Goal: Task Accomplishment & Management: Complete application form

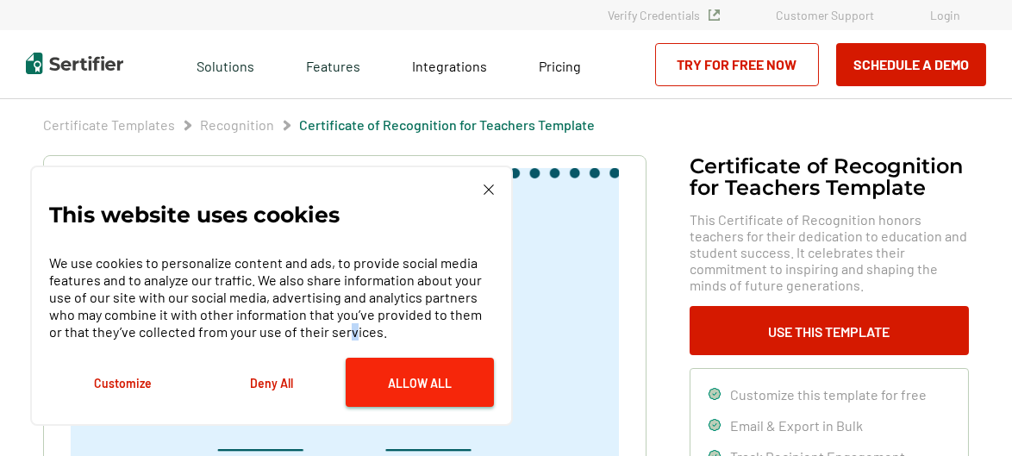
drag, startPoint x: 396, startPoint y: 330, endPoint x: 439, endPoint y: 366, distance: 55.6
click at [392, 338] on p "We use cookies to personalize content and ads, to provide social media features…" at bounding box center [271, 297] width 445 height 86
click at [428, 378] on button "Allow All" at bounding box center [420, 382] width 148 height 49
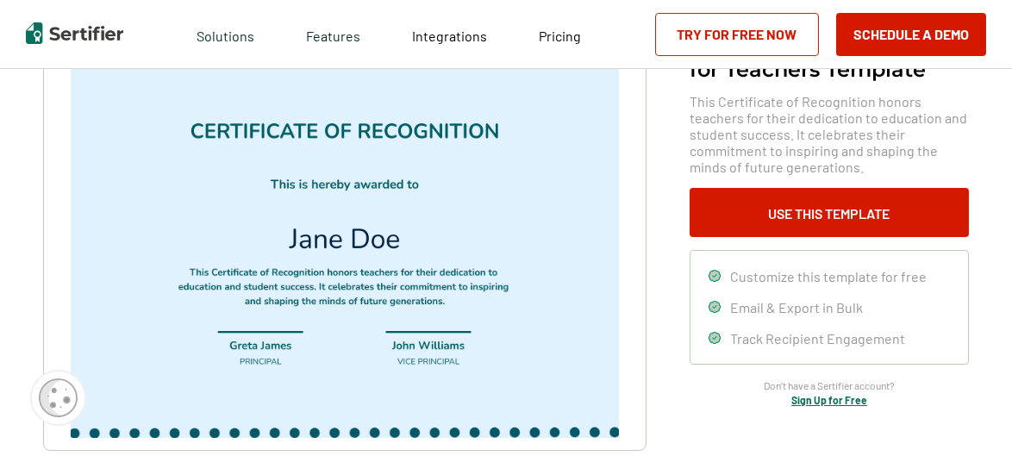
scroll to position [119, 0]
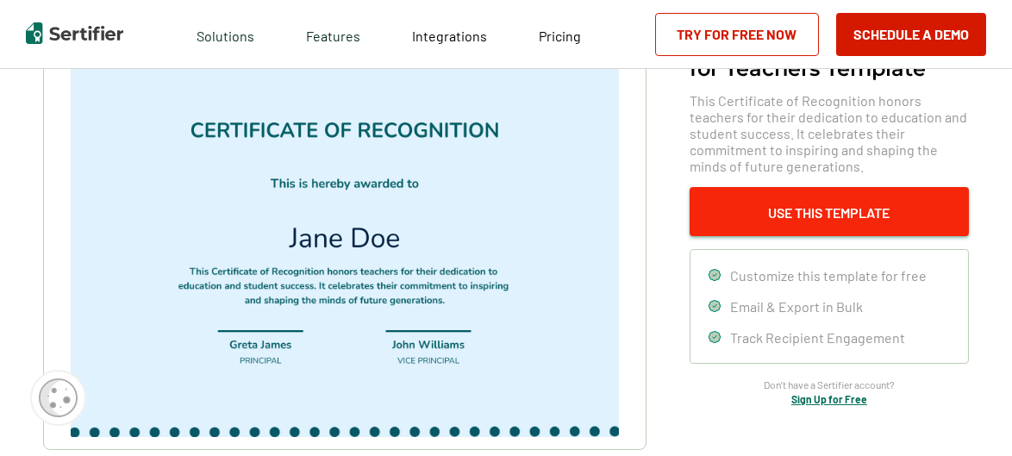
click at [760, 212] on button "Use This Template" at bounding box center [828, 211] width 279 height 49
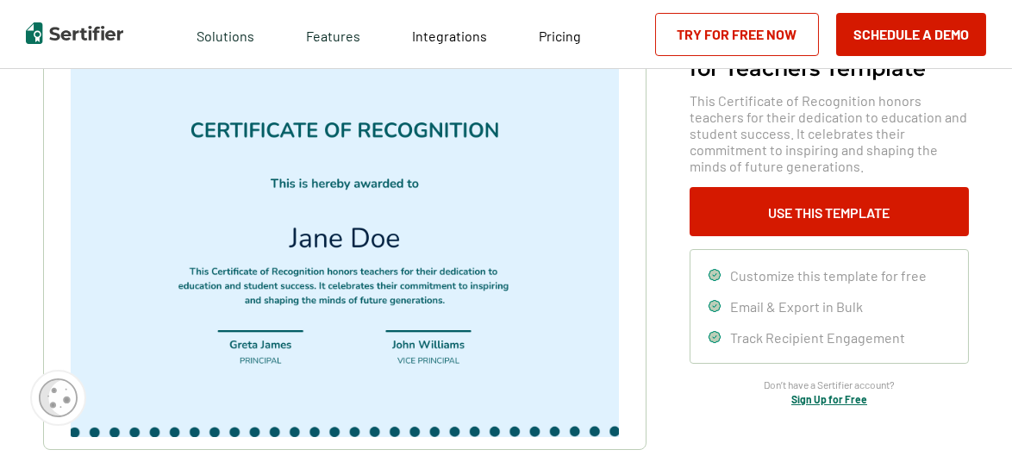
click at [772, 22] on link "Try for Free Now" at bounding box center [737, 34] width 164 height 43
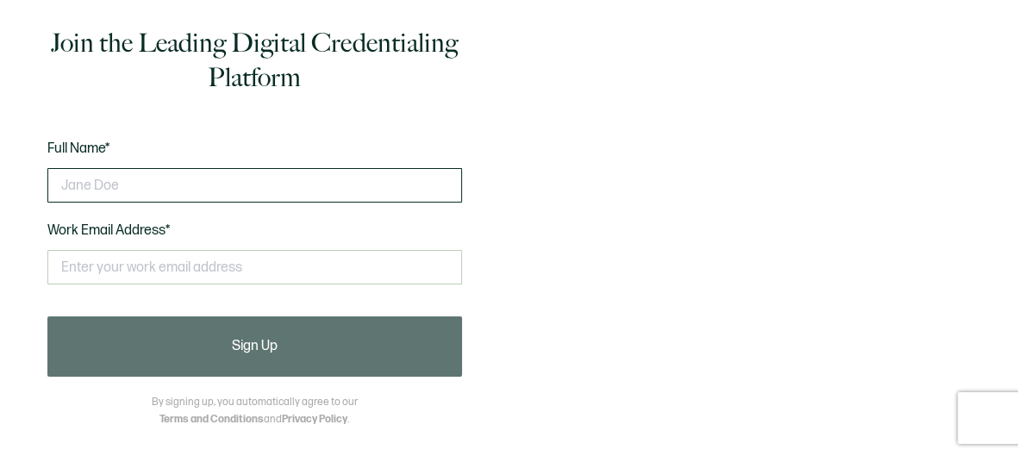
click at [278, 189] on input "text" at bounding box center [254, 185] width 415 height 34
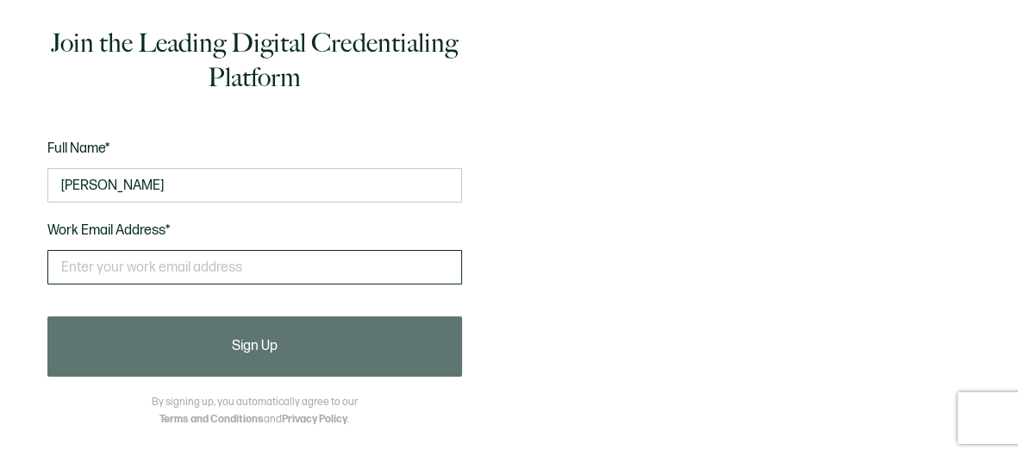
type input "[PERSON_NAME]"
click at [224, 271] on input "text" at bounding box center [254, 267] width 415 height 34
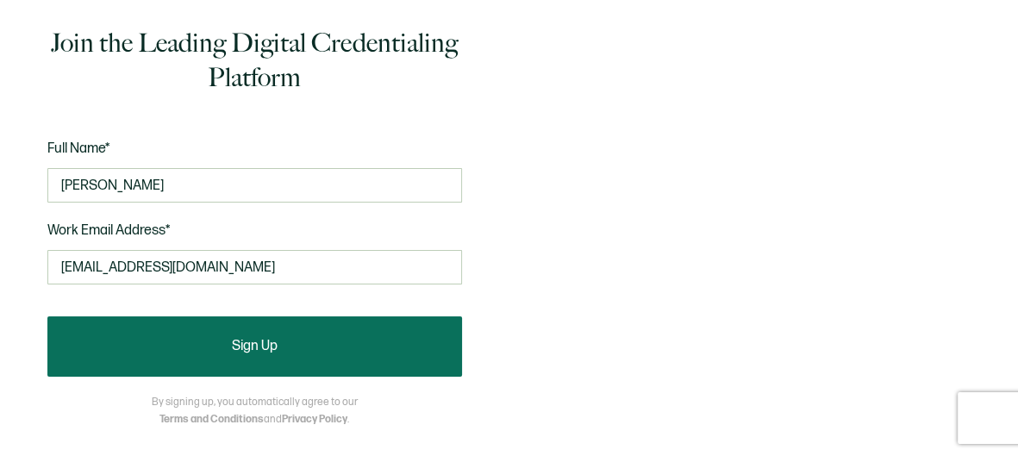
click at [233, 357] on button "Sign Up" at bounding box center [254, 346] width 415 height 60
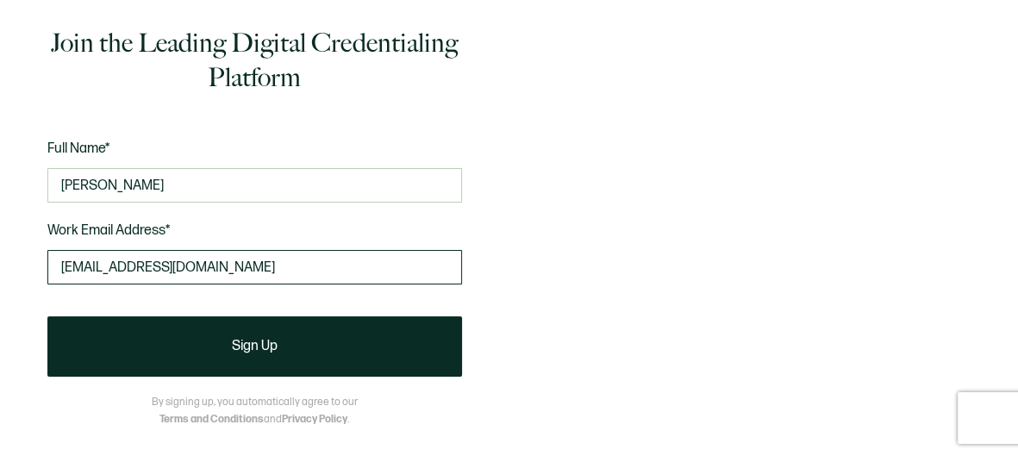
click at [234, 277] on input "[EMAIL_ADDRESS][DOMAIN_NAME]" at bounding box center [254, 267] width 415 height 34
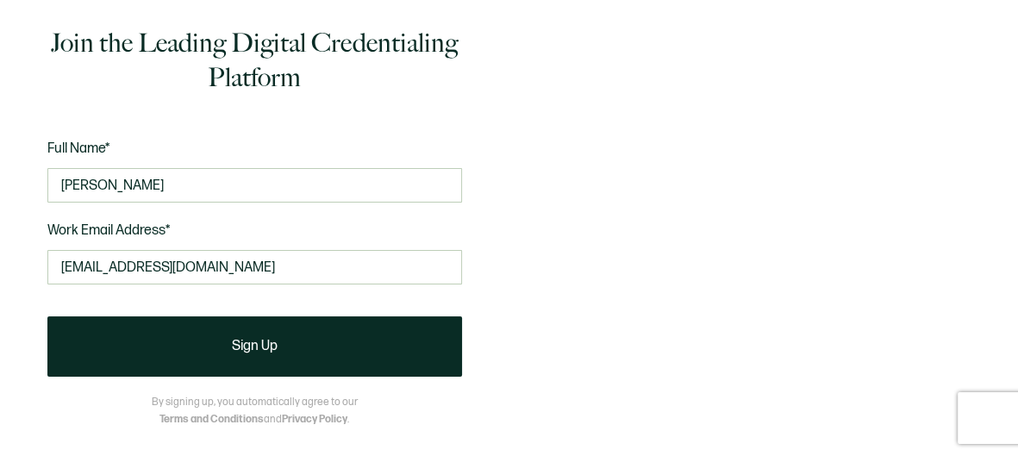
drag, startPoint x: 611, startPoint y: 190, endPoint x: 593, endPoint y: 181, distance: 20.0
click at [611, 190] on div "Join the Leading Digital Credentialing Platform Full Name* [PERSON_NAME] Work E…" at bounding box center [509, 228] width 1018 height 456
click at [277, 227] on div "Full Name* [PERSON_NAME] Work Email Address* [EMAIL_ADDRESS][DOMAIN_NAME] This …" at bounding box center [254, 223] width 415 height 170
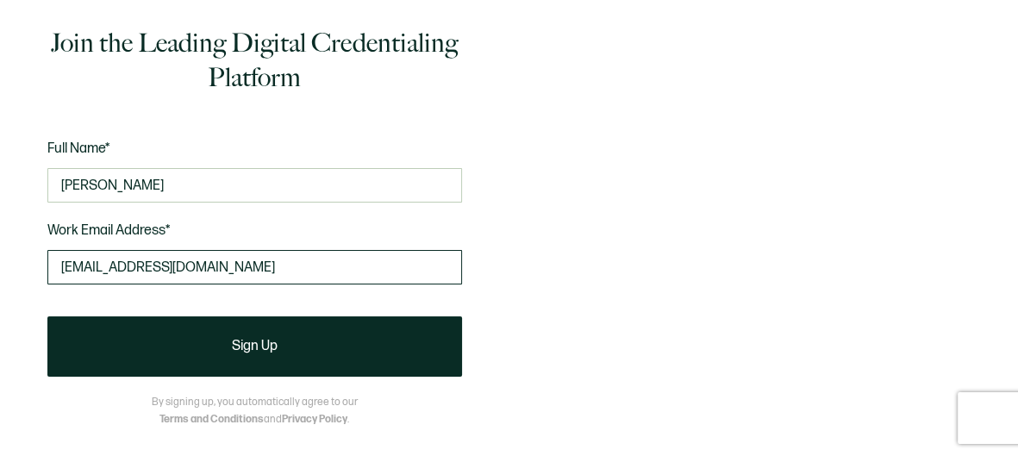
click at [249, 269] on input "[EMAIL_ADDRESS][DOMAIN_NAME]" at bounding box center [254, 267] width 415 height 34
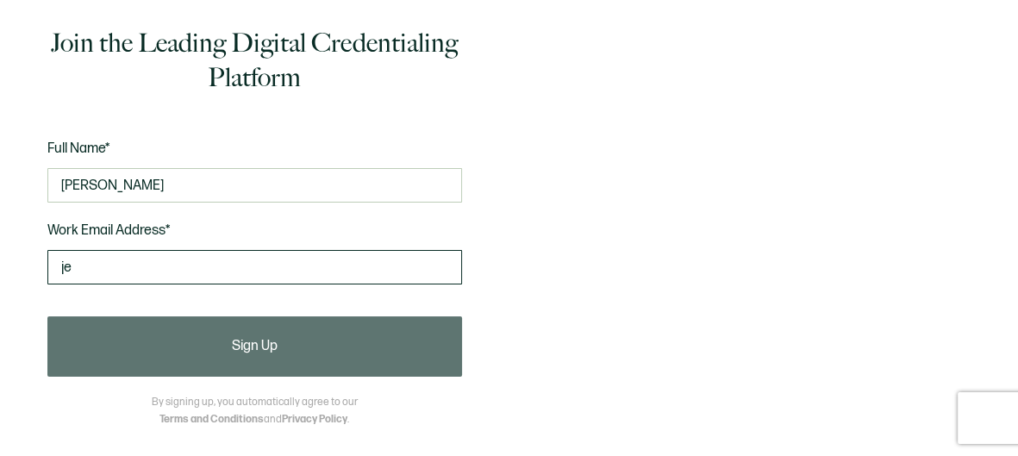
type input "j"
type input "mt"
type input "M"
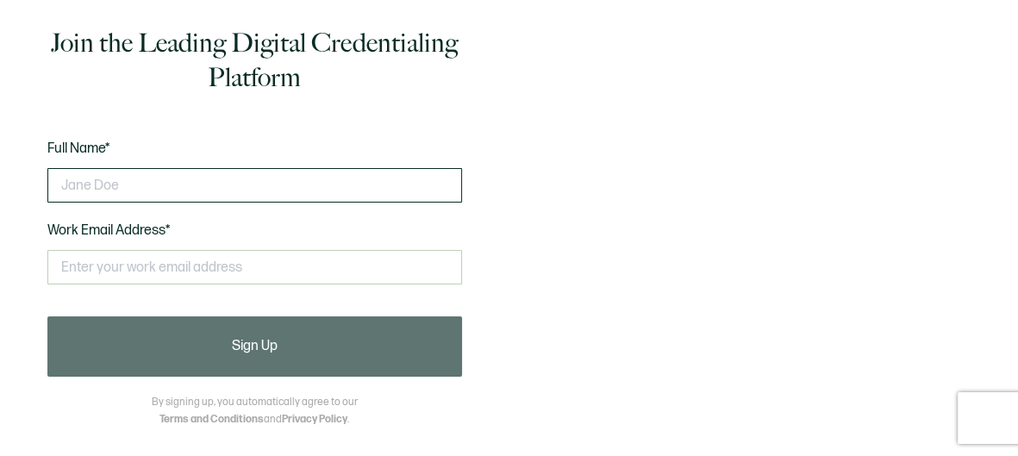
click at [220, 183] on input "text" at bounding box center [254, 185] width 415 height 34
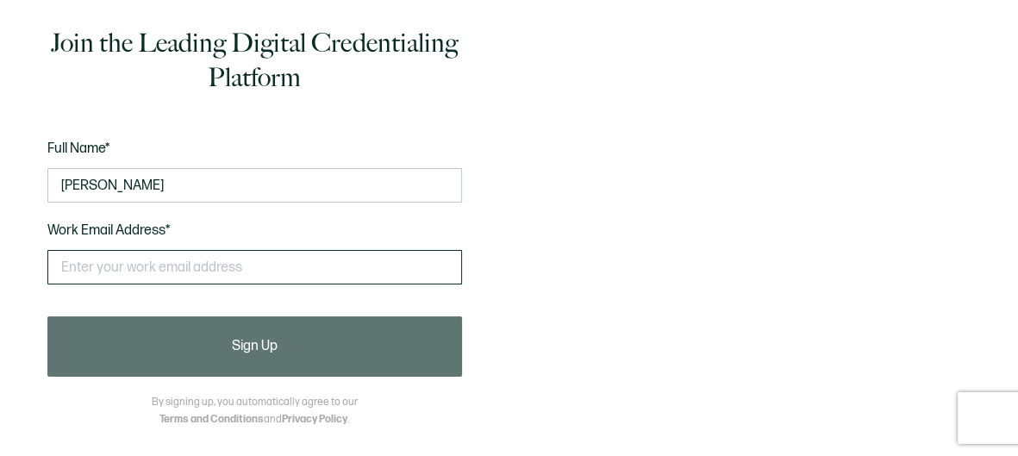
type input "[PERSON_NAME]"
click at [90, 275] on input "text" at bounding box center [254, 267] width 415 height 34
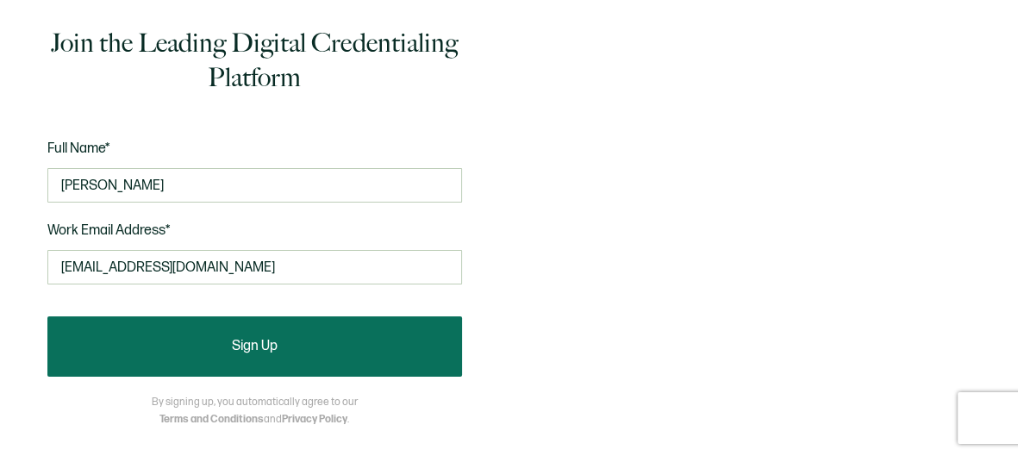
click at [232, 353] on span "Sign Up" at bounding box center [255, 347] width 46 height 14
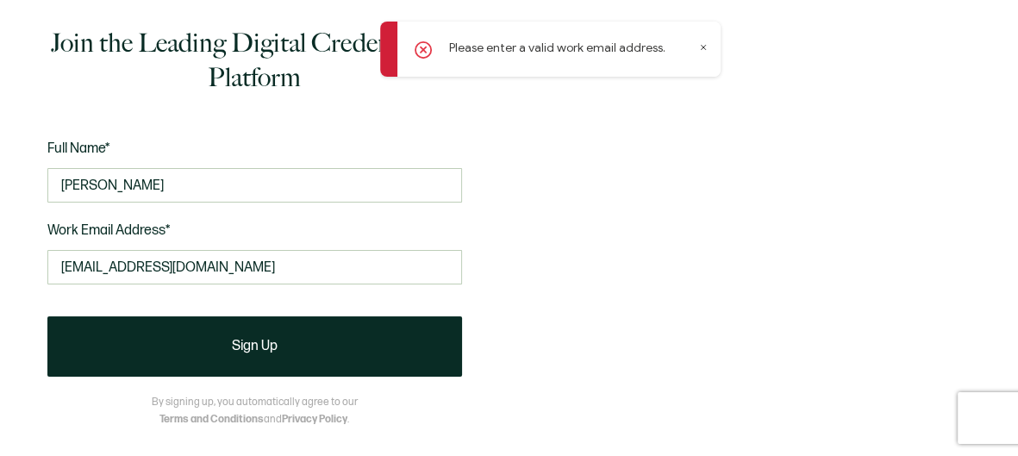
click at [471, 242] on div "Join the Leading Digital Credentialing Platform Full Name* Jean Bester Work Ema…" at bounding box center [254, 256] width 440 height 460
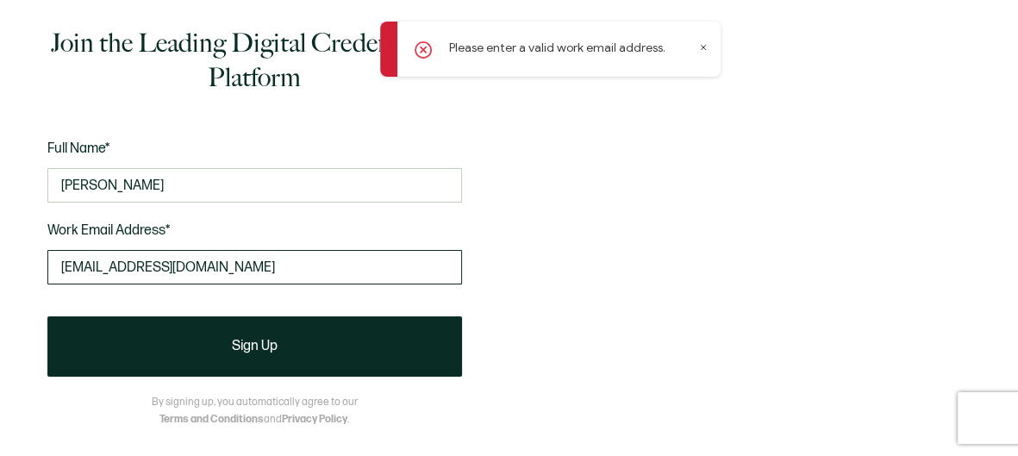
click at [233, 273] on input "jvbester@gmail.com" at bounding box center [254, 267] width 415 height 34
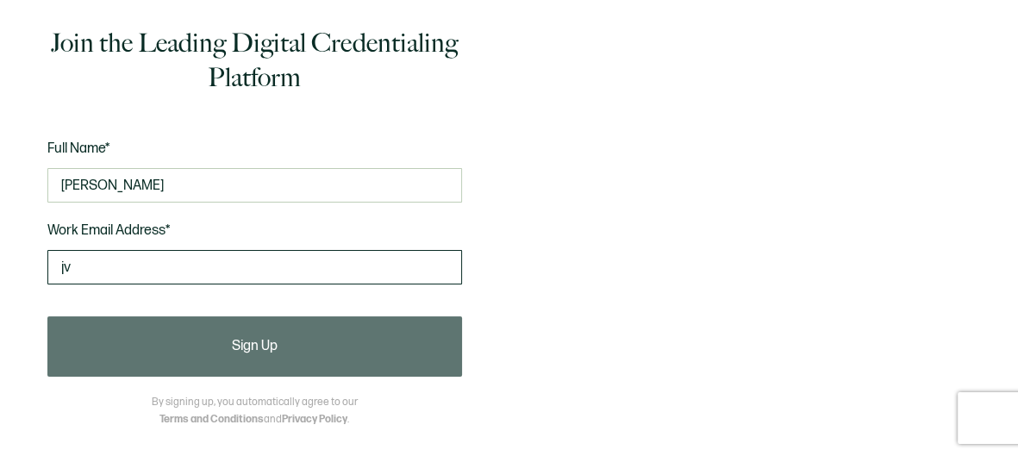
type input "j"
